Goal: Transaction & Acquisition: Purchase product/service

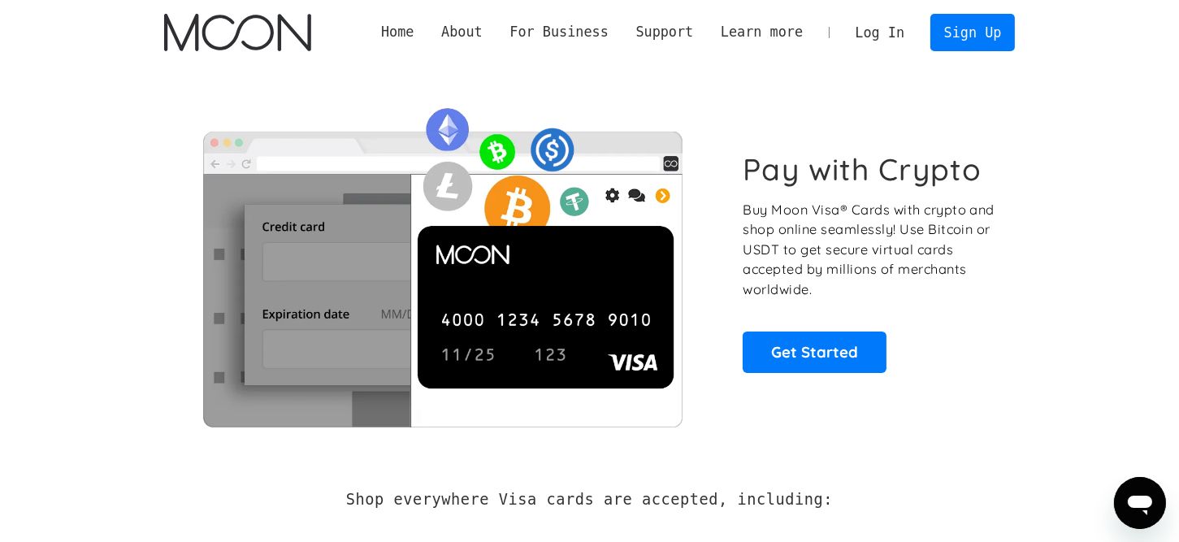
drag, startPoint x: 822, startPoint y: 147, endPoint x: 831, endPoint y: 132, distance: 17.4
click at [825, 141] on div "Pay with Crypto Buy Moon Visa® Cards with crypto and shop online seamlessly! Us…" at bounding box center [590, 262] width 852 height 330
click at [887, 34] on link "Log In" at bounding box center [880, 33] width 76 height 36
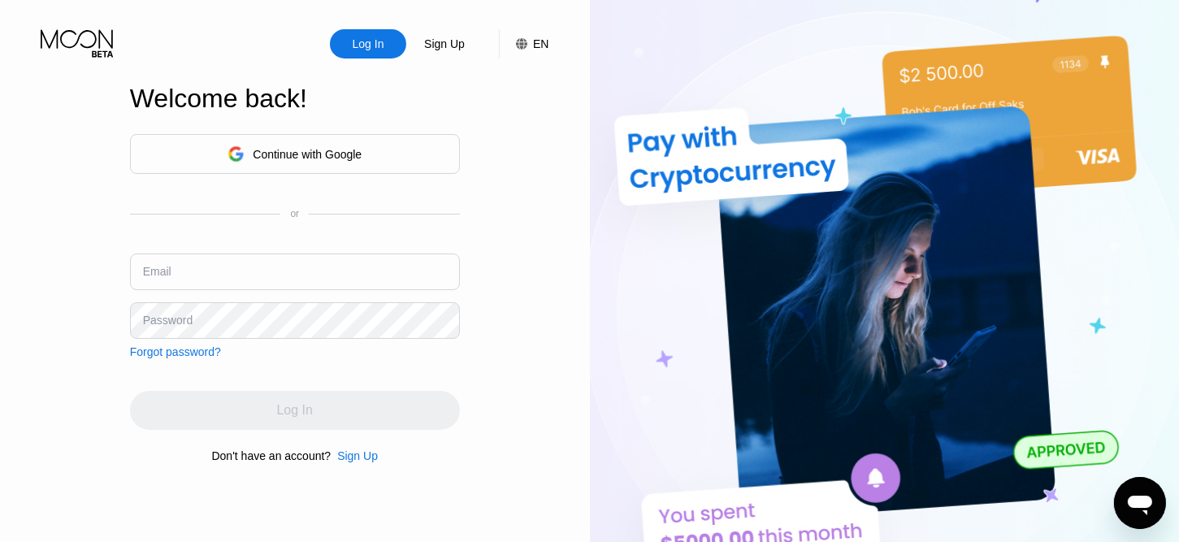
click at [254, 273] on input "text" at bounding box center [295, 272] width 330 height 37
click at [262, 166] on div "Continue with Google" at bounding box center [295, 154] width 330 height 40
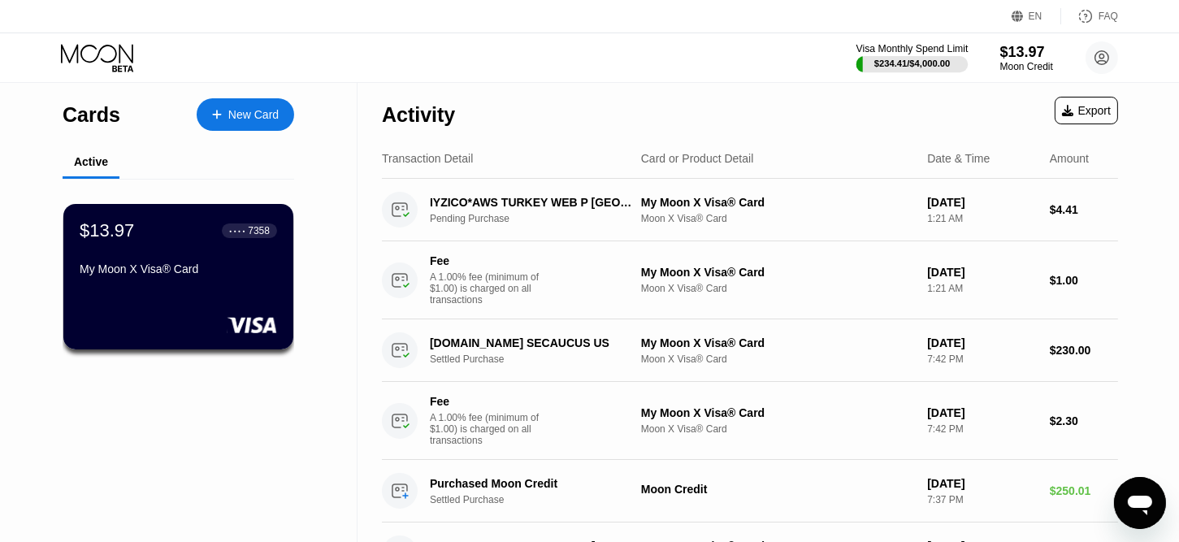
click at [913, 65] on div "$234.41 / $4,000.00" at bounding box center [912, 64] width 76 height 10
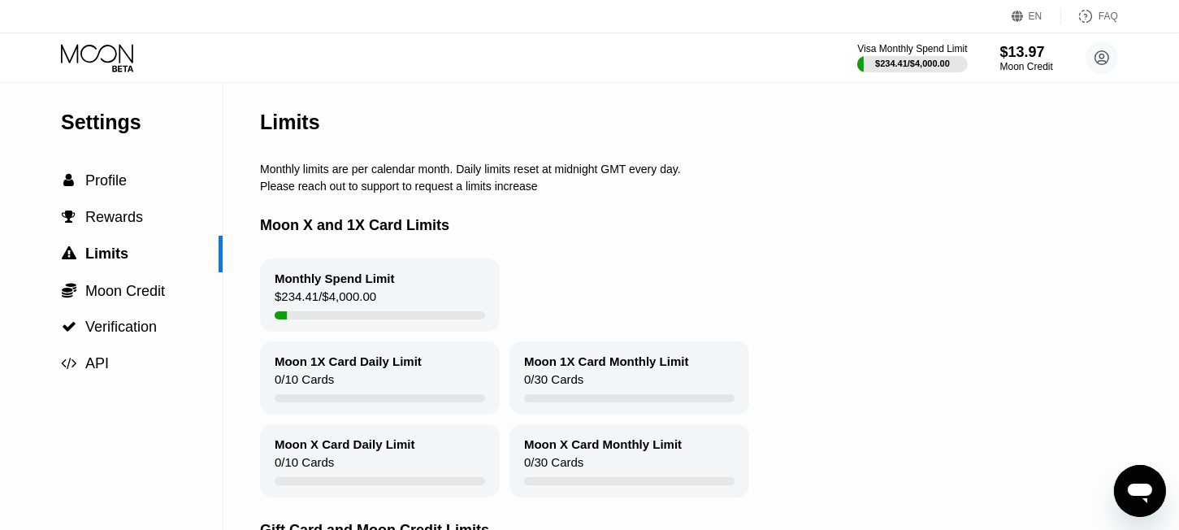
click at [114, 59] on icon at bounding box center [99, 58] width 76 height 28
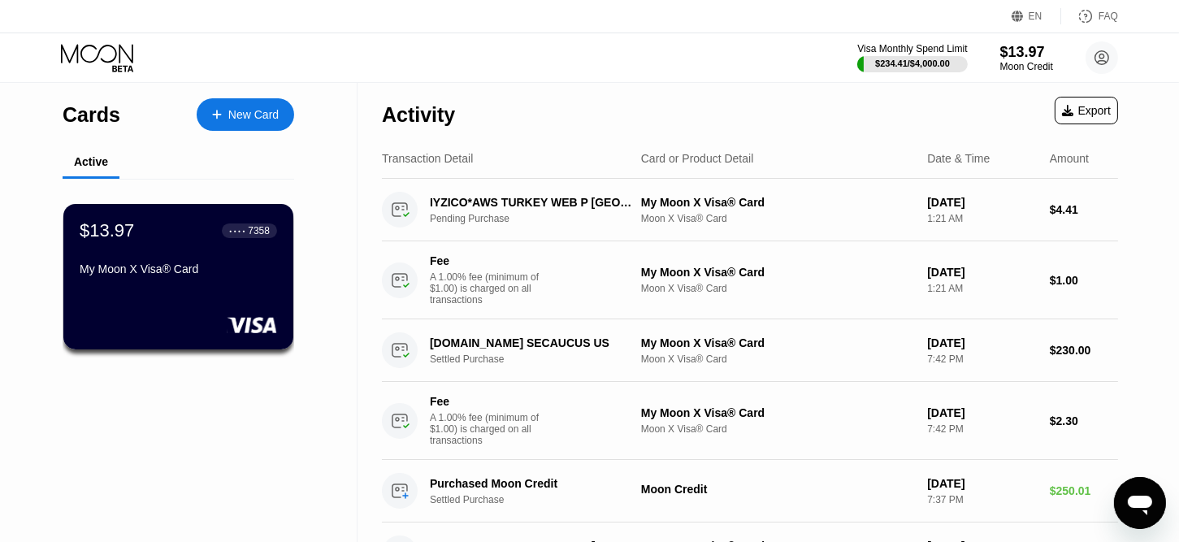
click at [185, 258] on div "$13.97 ● ● ● ● 7358 My Moon X Visa® Card" at bounding box center [178, 251] width 197 height 62
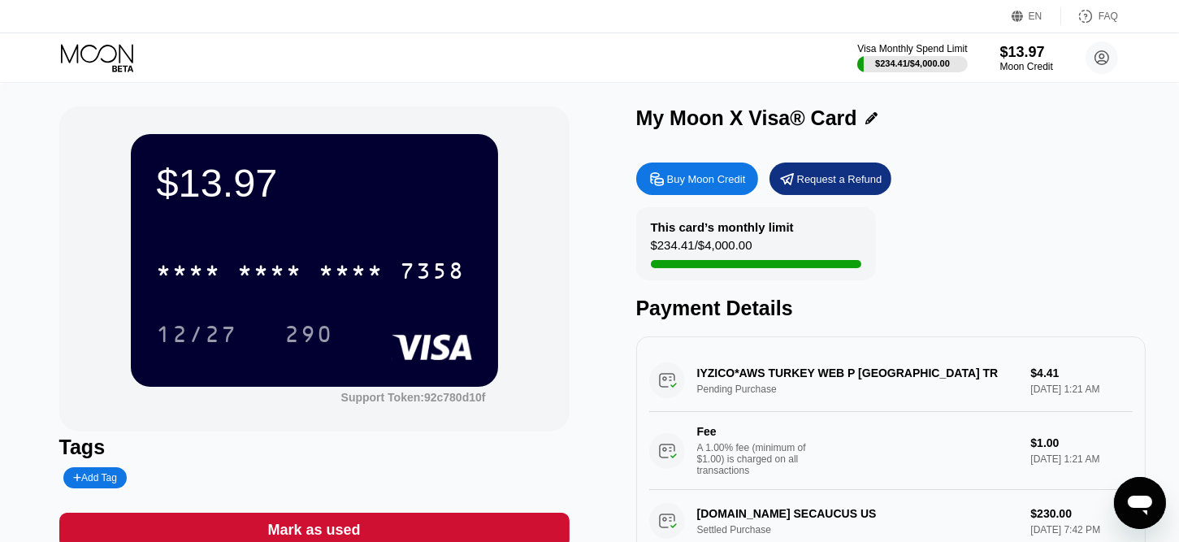
click at [710, 185] on div "Buy Moon Credit" at bounding box center [706, 179] width 79 height 14
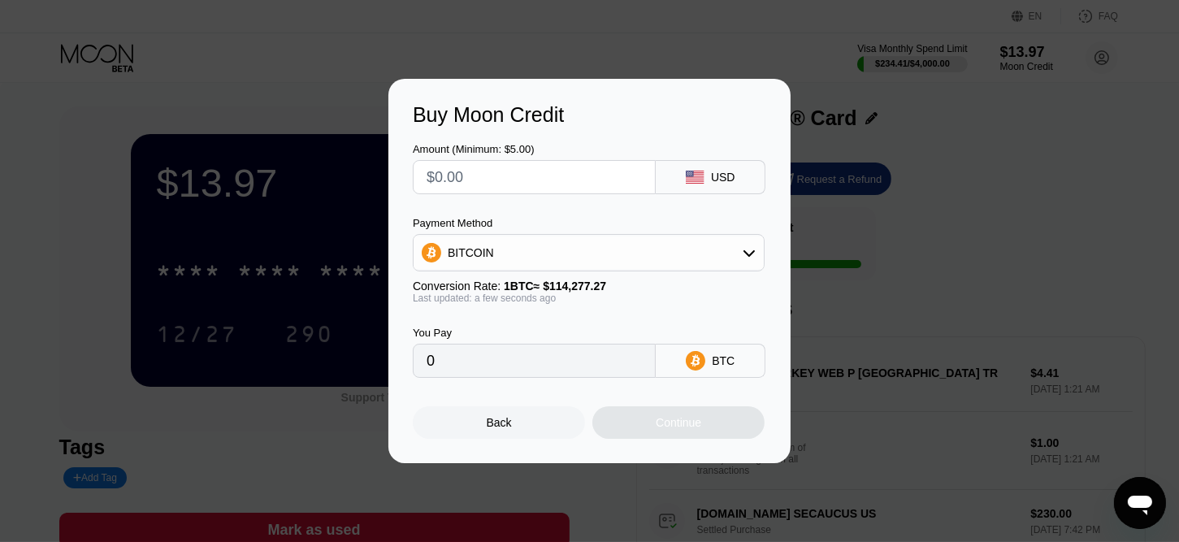
click at [534, 246] on div "BITCOIN" at bounding box center [589, 252] width 350 height 33
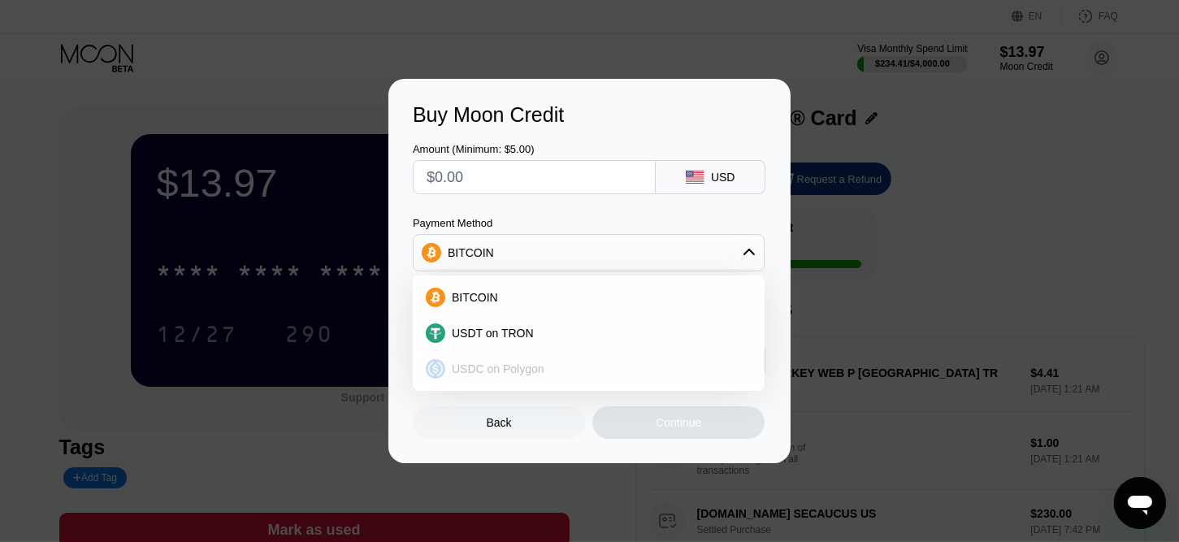
click at [520, 366] on span "USDC on Polygon" at bounding box center [498, 368] width 93 height 13
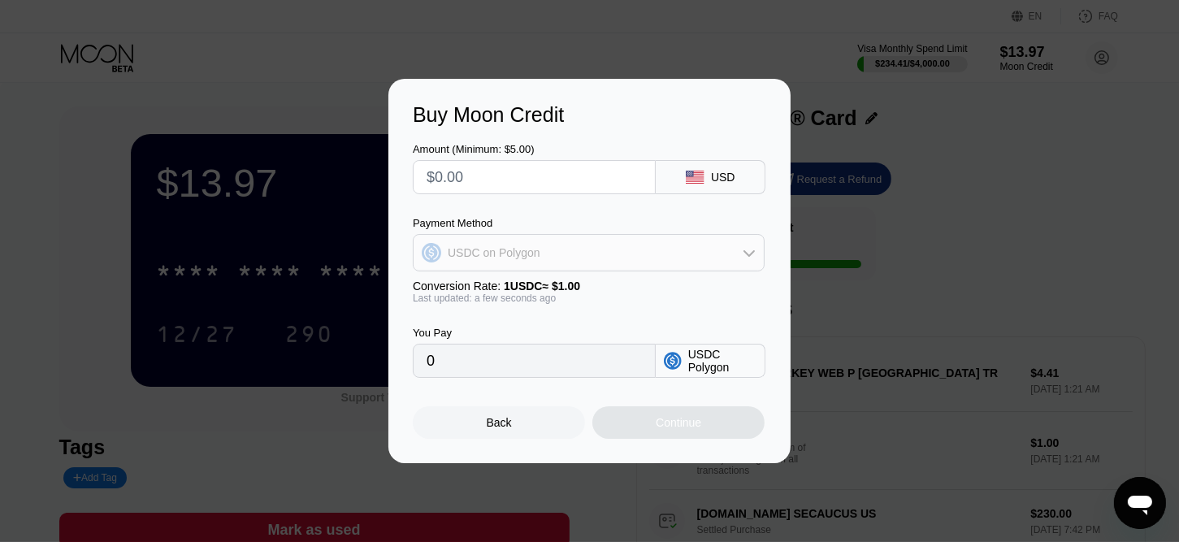
click at [510, 247] on div "USDC on Polygon" at bounding box center [494, 252] width 93 height 13
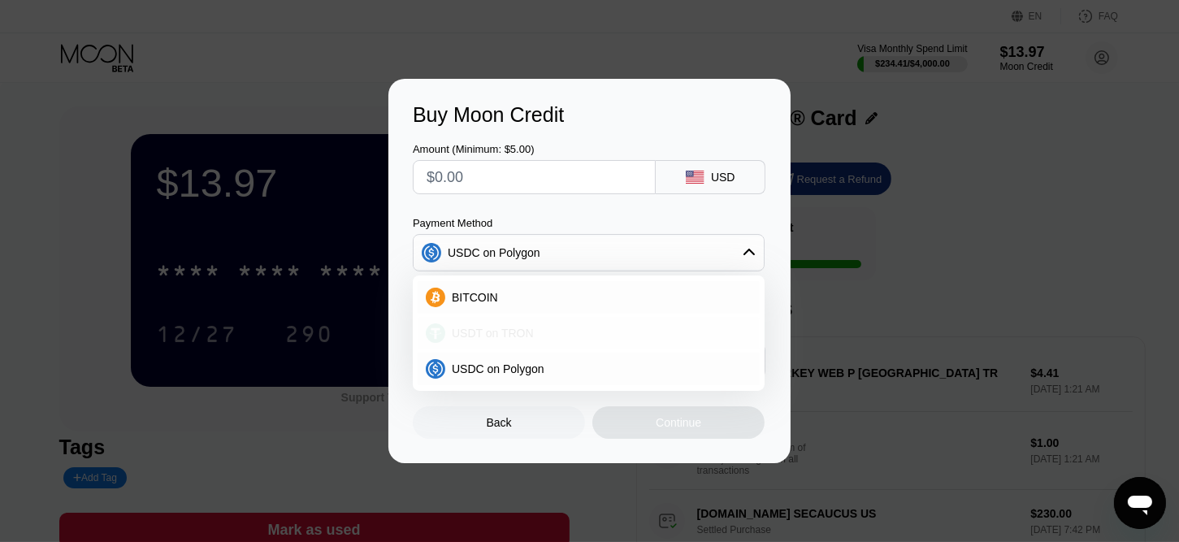
click at [515, 333] on span "USDT on TRON" at bounding box center [493, 333] width 82 height 13
type input "0.00"
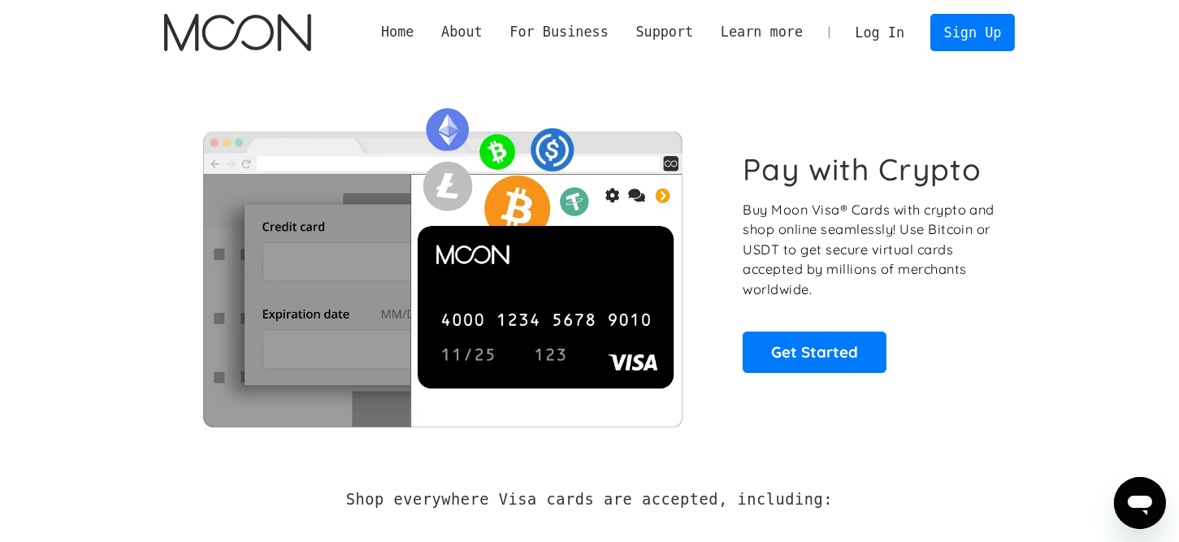
click at [875, 27] on link "Log In" at bounding box center [880, 33] width 76 height 36
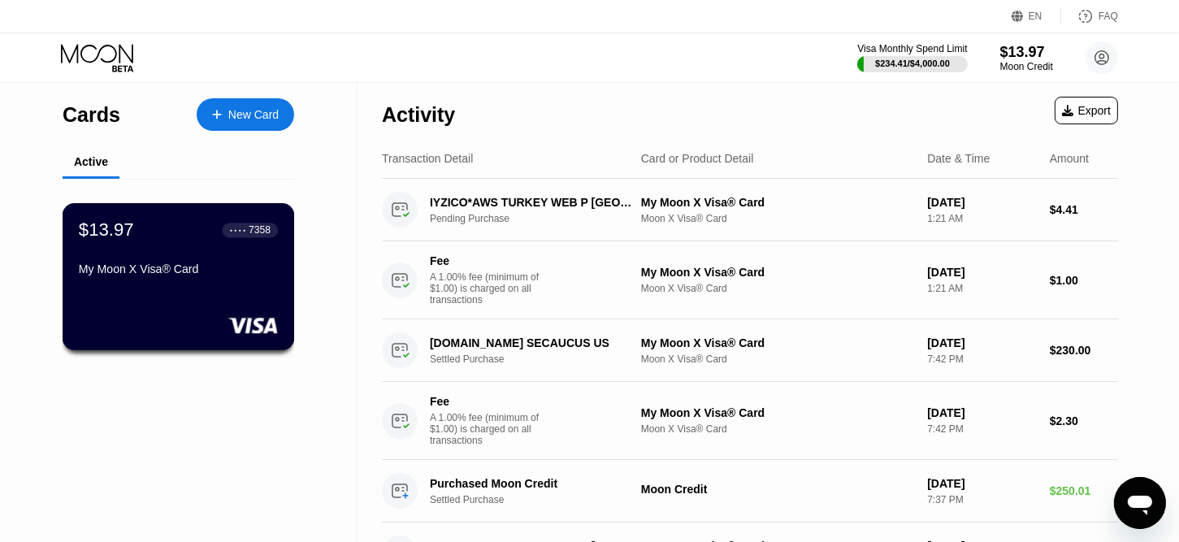
click at [202, 275] on div "My Moon X Visa® Card" at bounding box center [178, 268] width 199 height 13
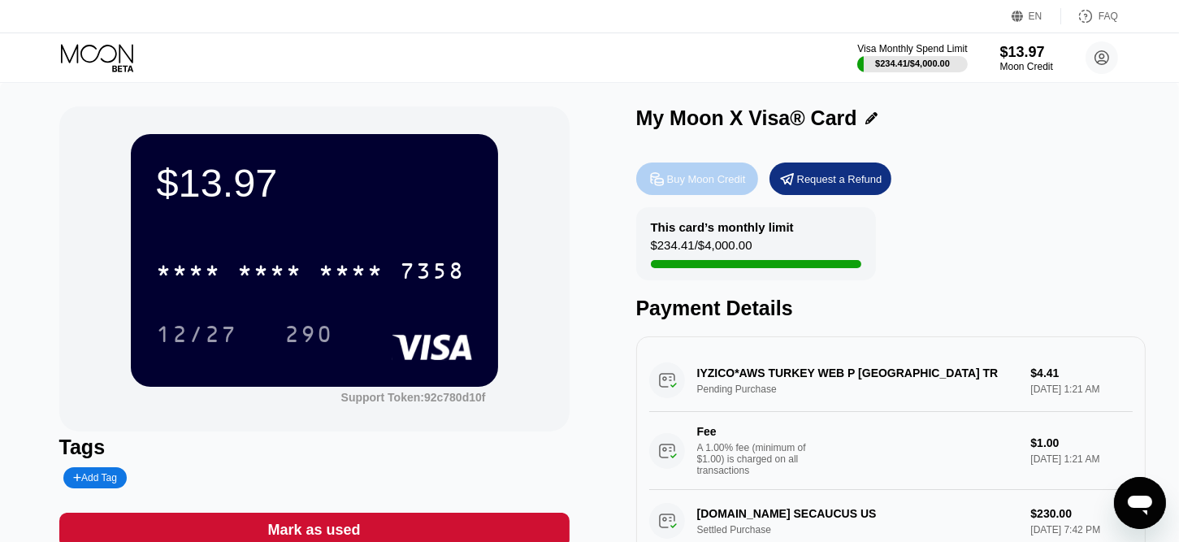
click at [696, 179] on div "Buy Moon Credit" at bounding box center [706, 179] width 79 height 14
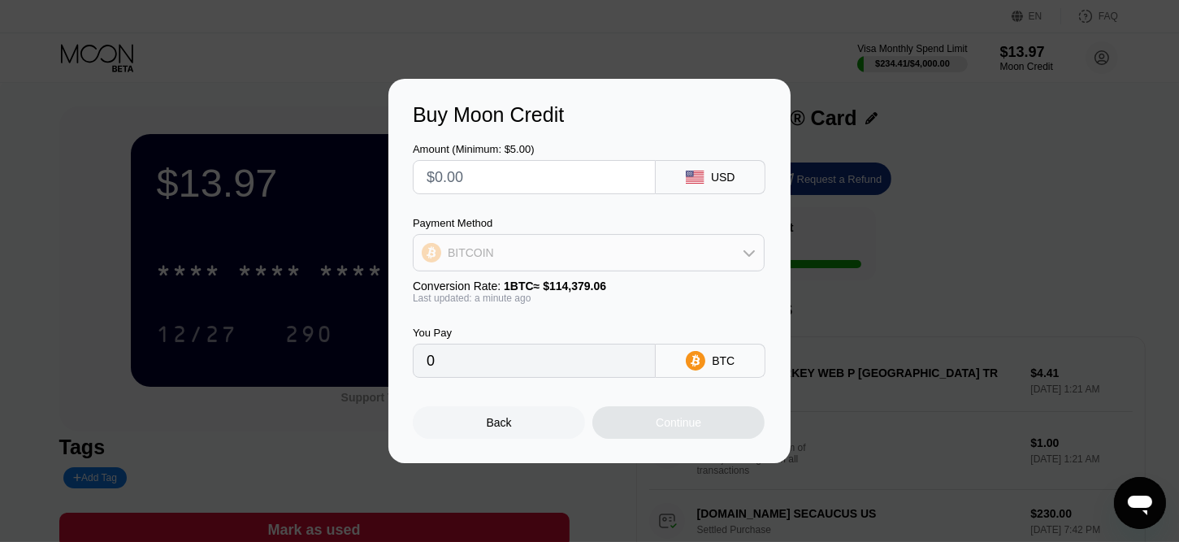
click at [497, 244] on div "BITCOIN" at bounding box center [589, 252] width 350 height 33
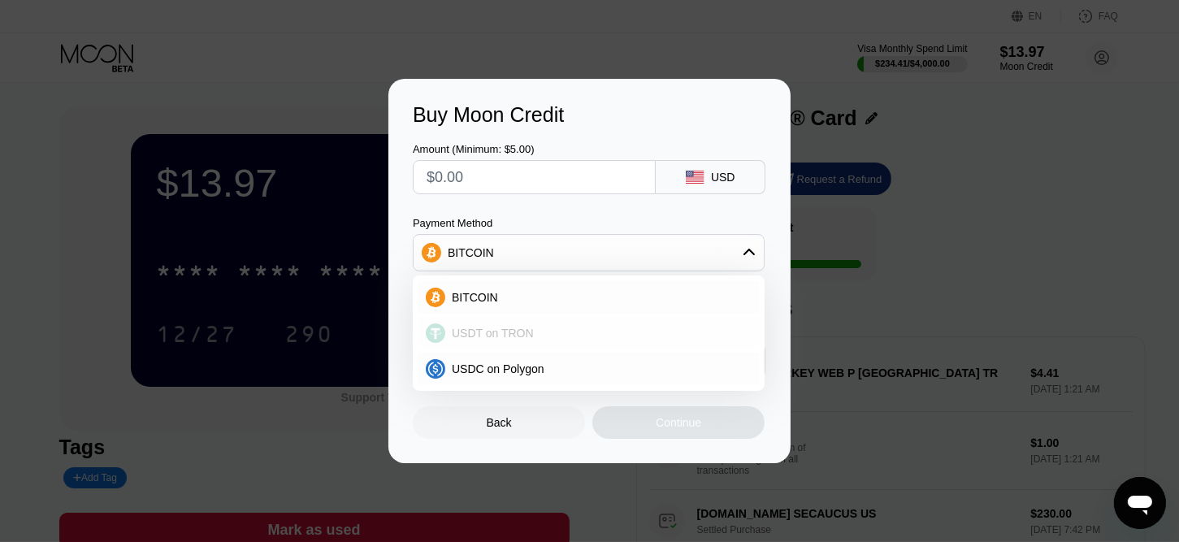
click at [489, 328] on span "USDT on TRON" at bounding box center [493, 333] width 82 height 13
type input "0.00"
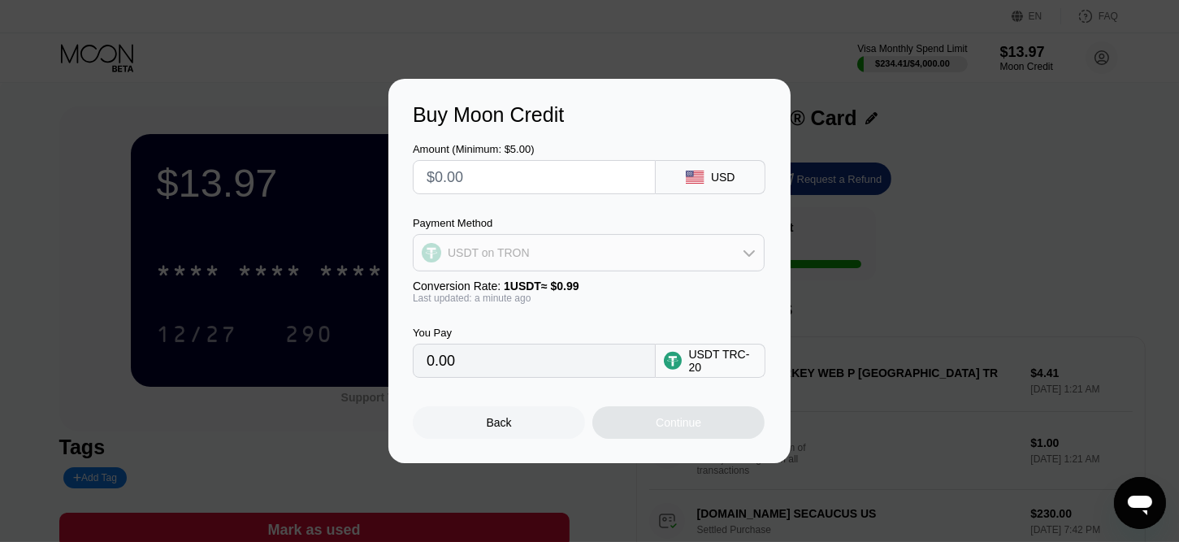
click at [538, 250] on div "USDT on TRON" at bounding box center [589, 252] width 350 height 33
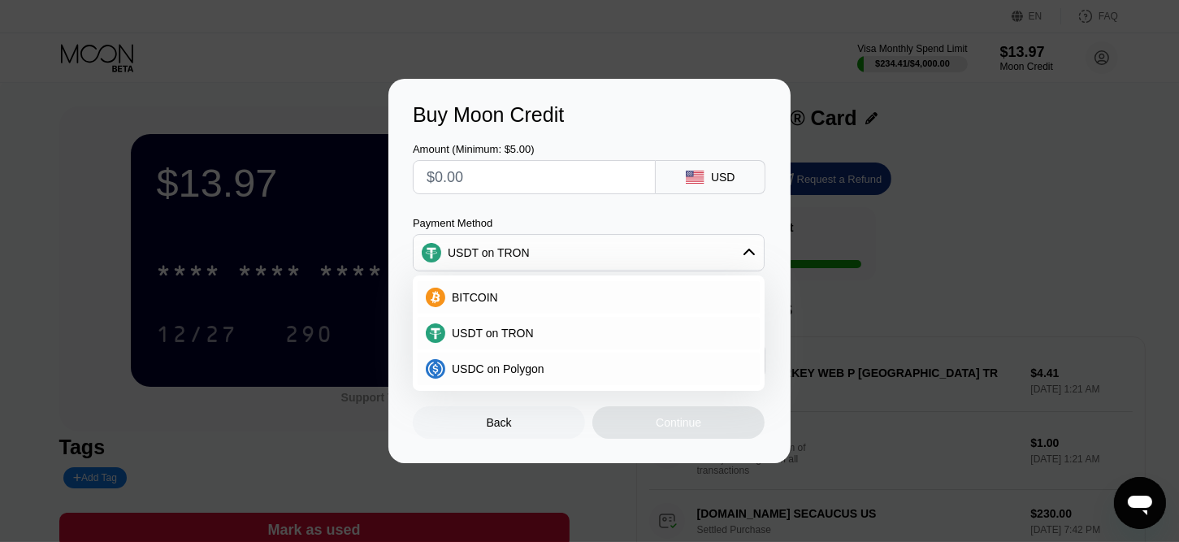
click at [538, 250] on div "USDT on TRON" at bounding box center [589, 252] width 350 height 33
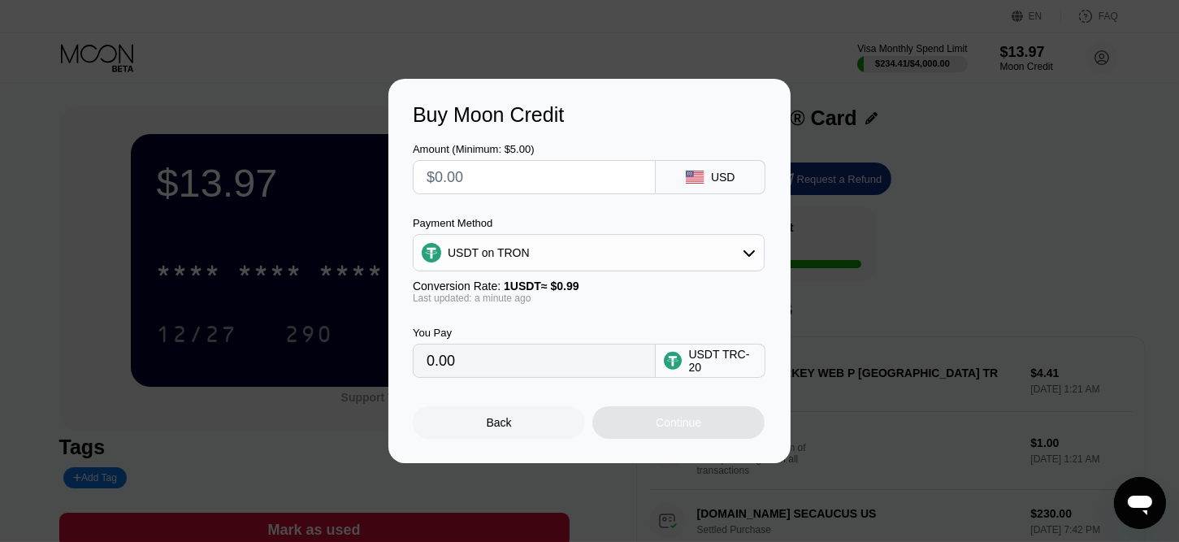
click at [492, 183] on input "text" at bounding box center [534, 177] width 215 height 33
type input "$5"
type input "5.05"
type input "$54"
type input "54.55"
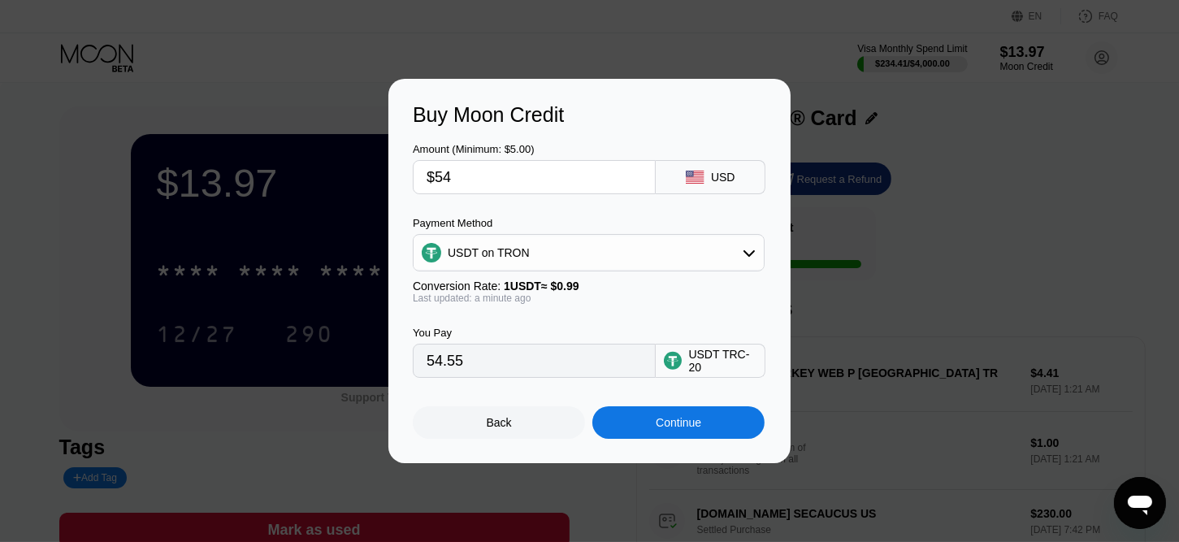
type input "$540"
type input "545.45"
drag, startPoint x: 482, startPoint y: 179, endPoint x: 450, endPoint y: 178, distance: 31.7
click at [450, 178] on input "$540" at bounding box center [534, 177] width 215 height 33
type input "$545"
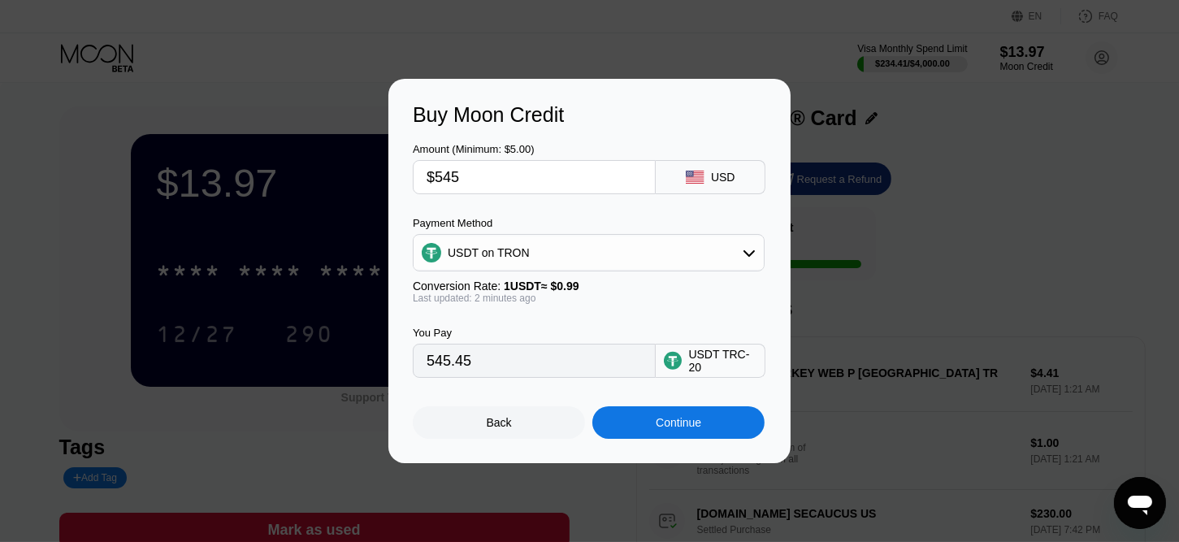
type input "550.51"
drag, startPoint x: 451, startPoint y: 177, endPoint x: 466, endPoint y: 176, distance: 15.5
click at [466, 176] on input "$545" at bounding box center [534, 177] width 215 height 33
type input "$549"
type input "554.55"
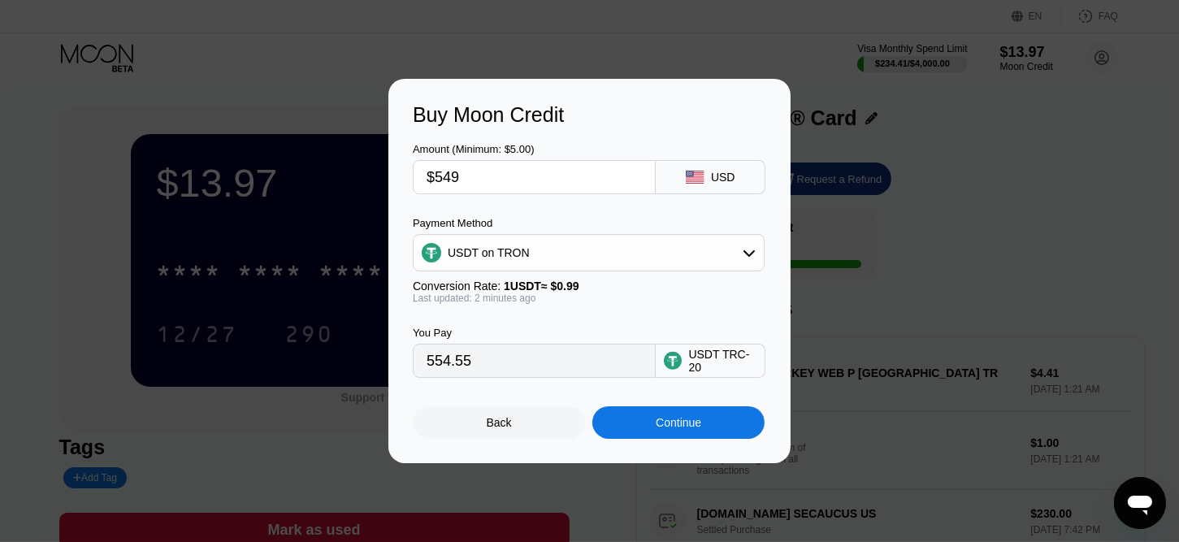
drag, startPoint x: 466, startPoint y: 175, endPoint x: 450, endPoint y: 178, distance: 16.6
click at [450, 178] on input "$549" at bounding box center [534, 177] width 215 height 33
type input "$548"
type input "553.54"
type input "$548"
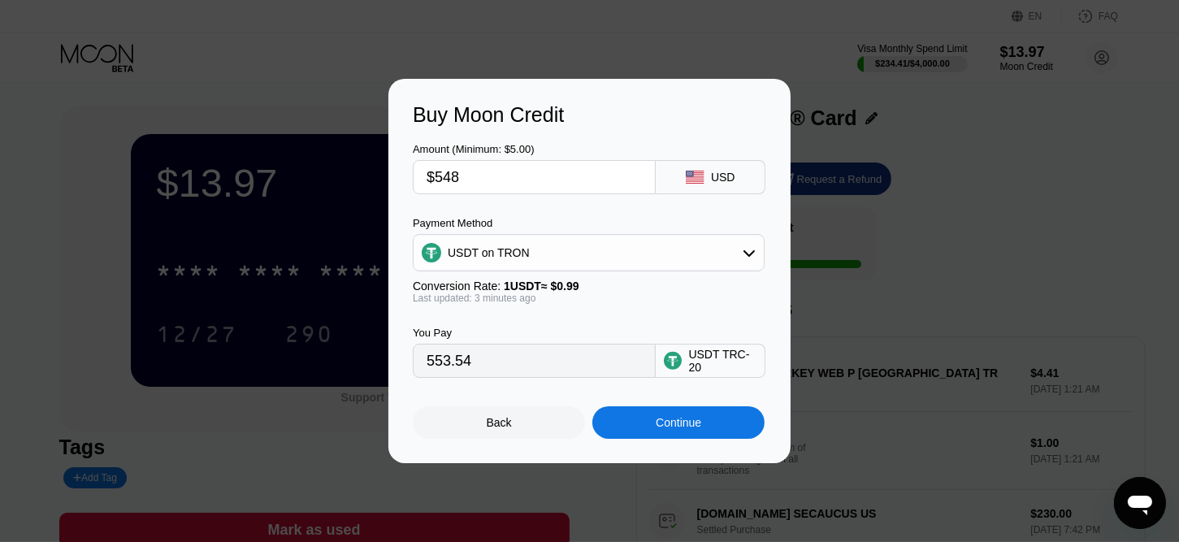
click at [686, 429] on div "Continue" at bounding box center [679, 422] width 46 height 13
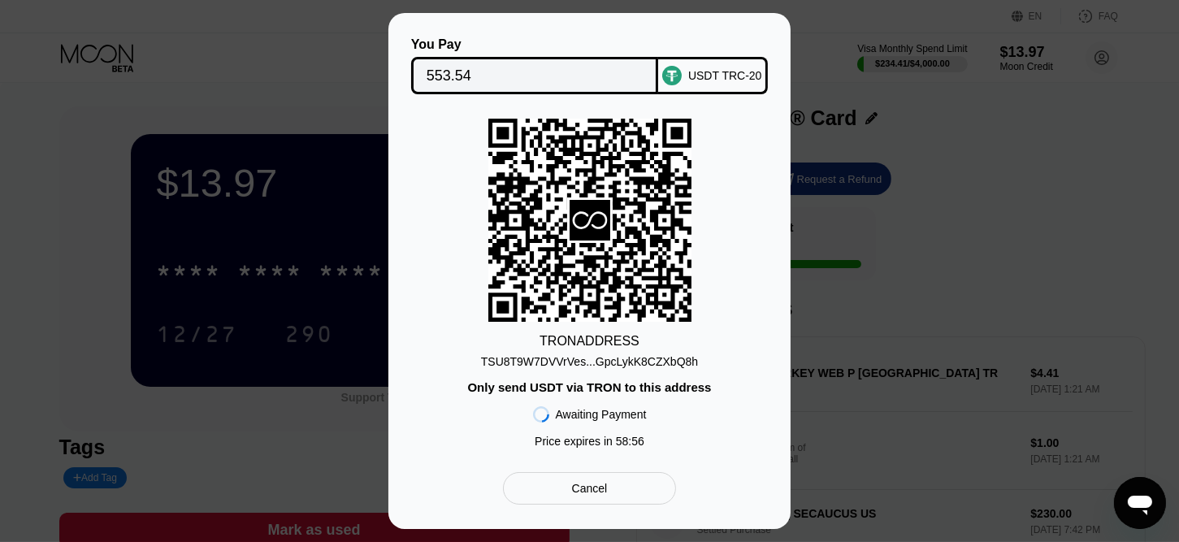
click at [596, 363] on div "TSU8T9W7DVVrVes...GpcLykK8CZXbQ8h" at bounding box center [589, 361] width 217 height 13
click at [626, 76] on input "553.54" at bounding box center [535, 75] width 217 height 33
click at [592, 360] on div "TSU8T9W7DVVrVes...GpcLykK8CZXbQ8h" at bounding box center [589, 361] width 217 height 13
click at [569, 360] on div "TSU8T9W7DVVrVes...GpcLykK8CZXbQ8h" at bounding box center [589, 361] width 217 height 13
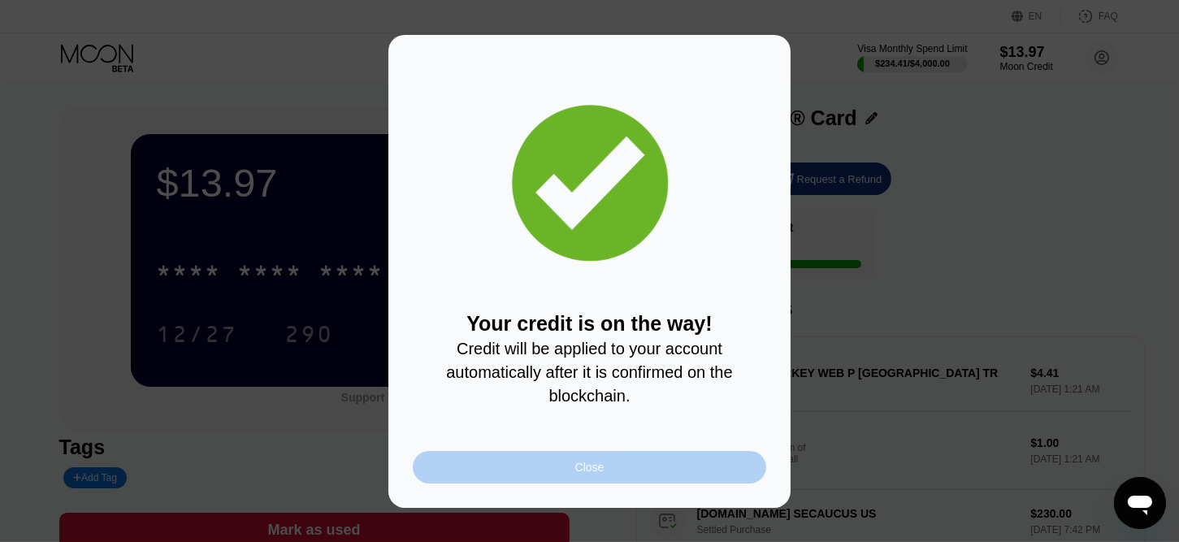
click at [592, 470] on div "Close" at bounding box center [589, 467] width 29 height 13
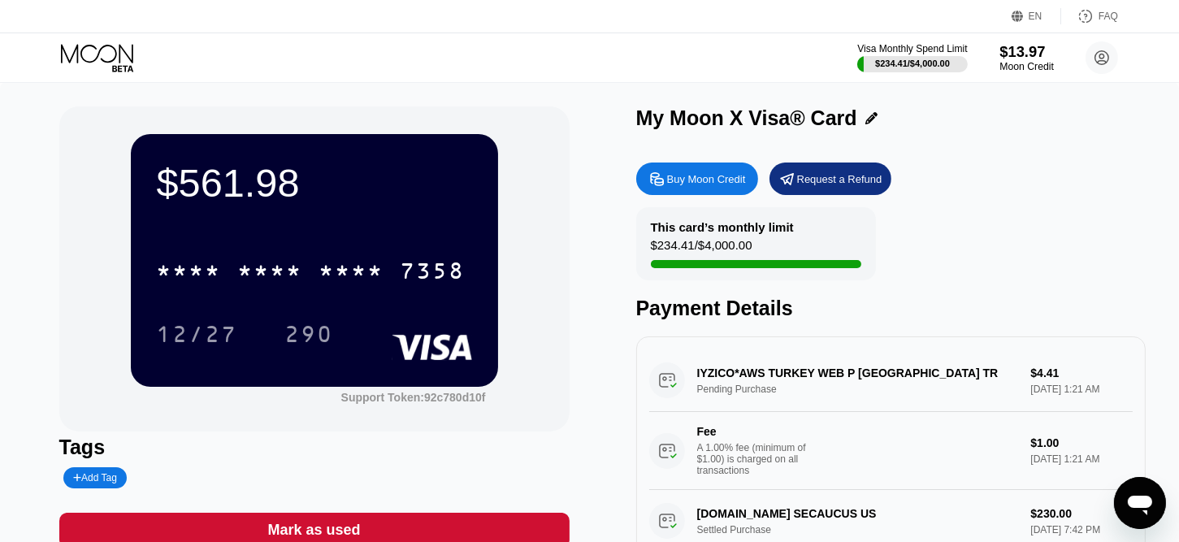
click at [1013, 54] on div "$13.97" at bounding box center [1027, 51] width 54 height 17
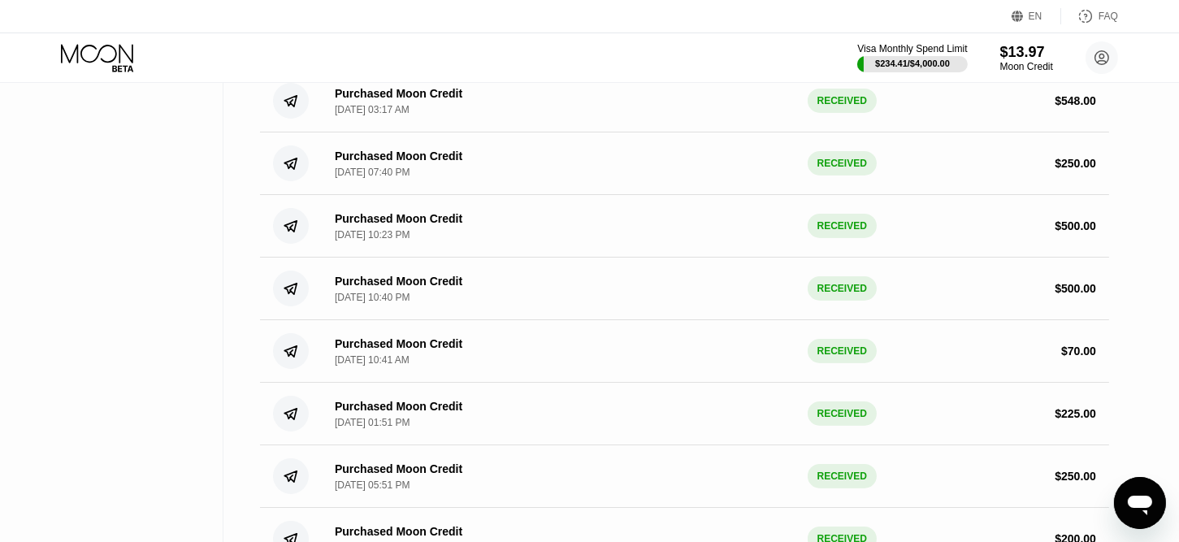
scroll to position [244, 0]
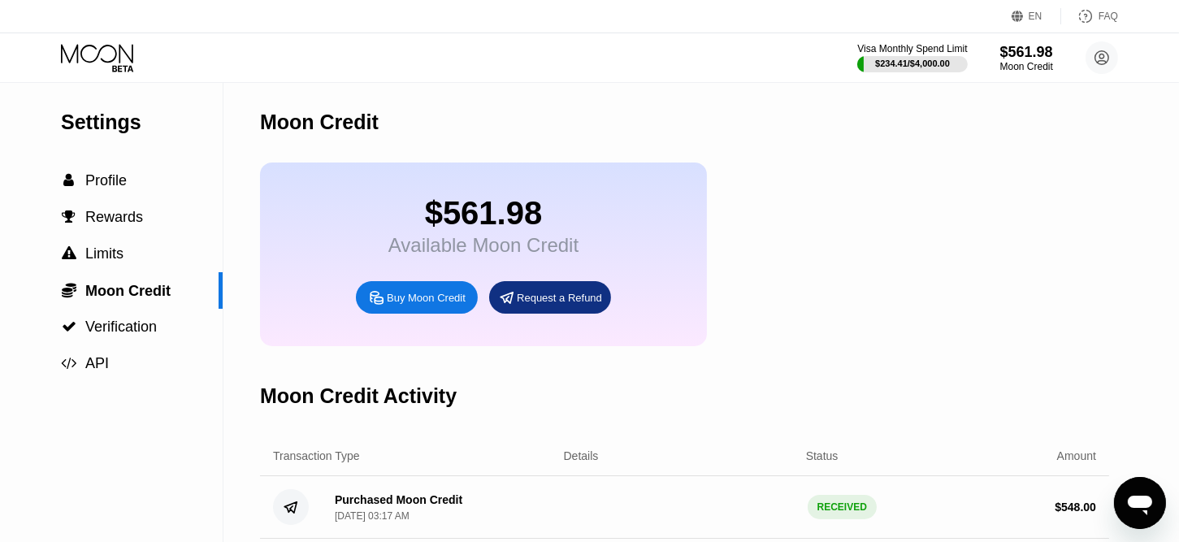
click at [115, 67] on icon at bounding box center [99, 58] width 76 height 28
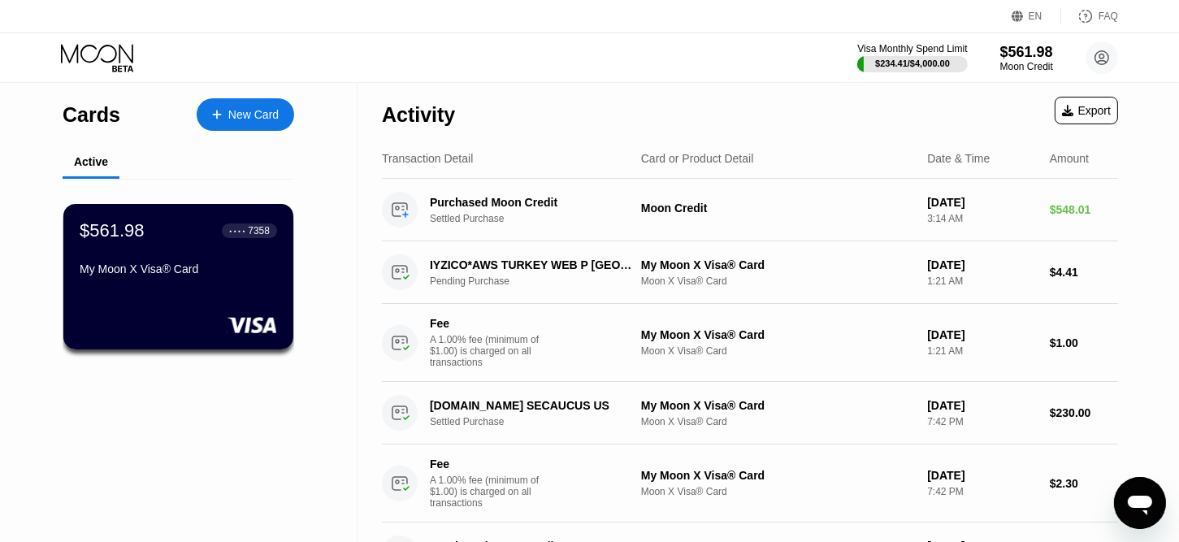
click at [190, 263] on div "$561.98 ● ● ● ● 7358 My Moon X Visa® Card" at bounding box center [178, 251] width 197 height 62
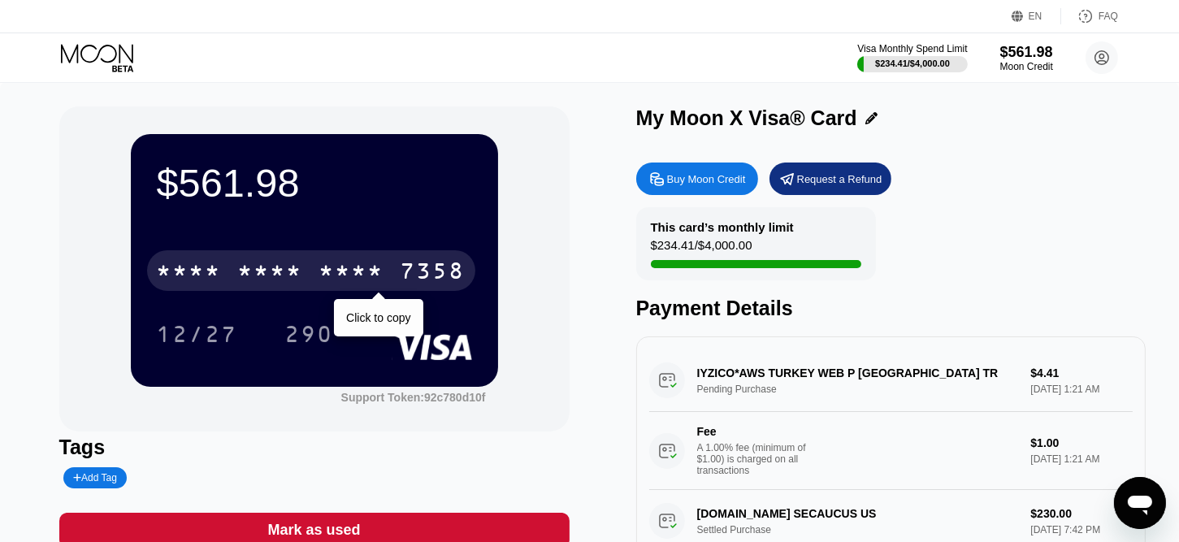
click at [316, 271] on div "* * * * * * * * * * * * 7358" at bounding box center [311, 270] width 328 height 41
click at [361, 280] on div "* * * *" at bounding box center [351, 273] width 65 height 26
